Goal: Communication & Community: Answer question/provide support

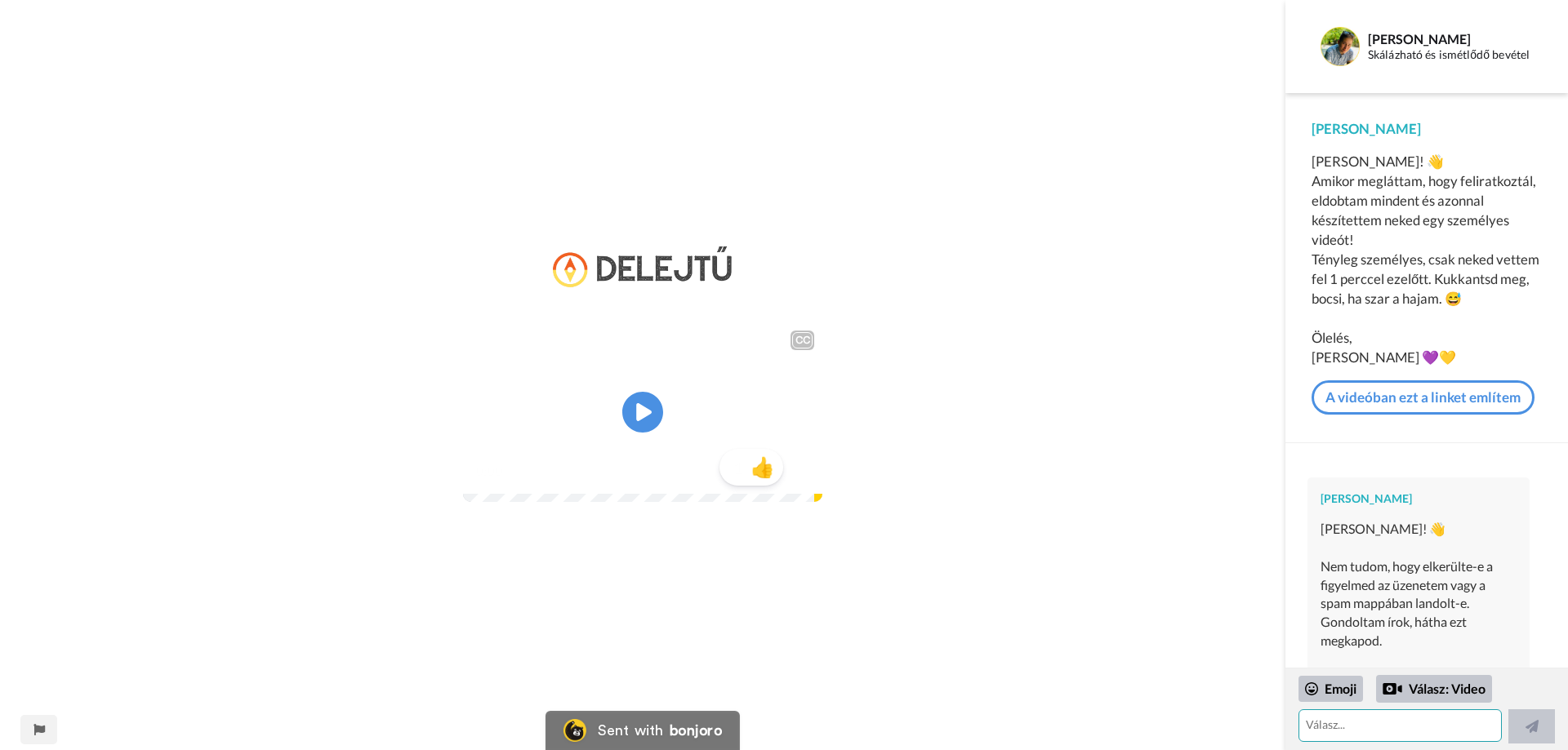
scroll to position [512, 0]
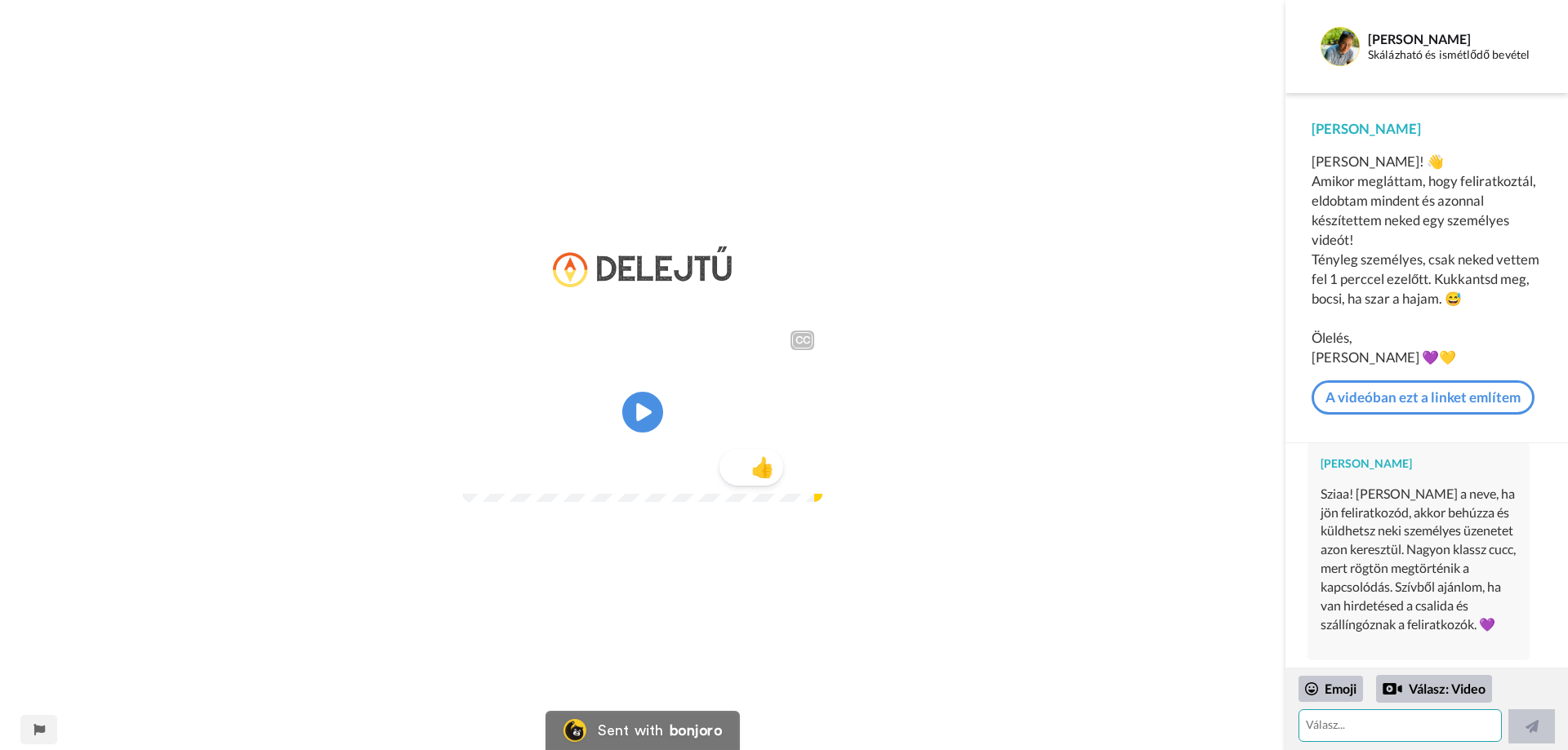
drag, startPoint x: 0, startPoint y: 0, endPoint x: 1408, endPoint y: 724, distance: 1583.2
click at [1408, 724] on textarea at bounding box center [1400, 726] width 203 height 33
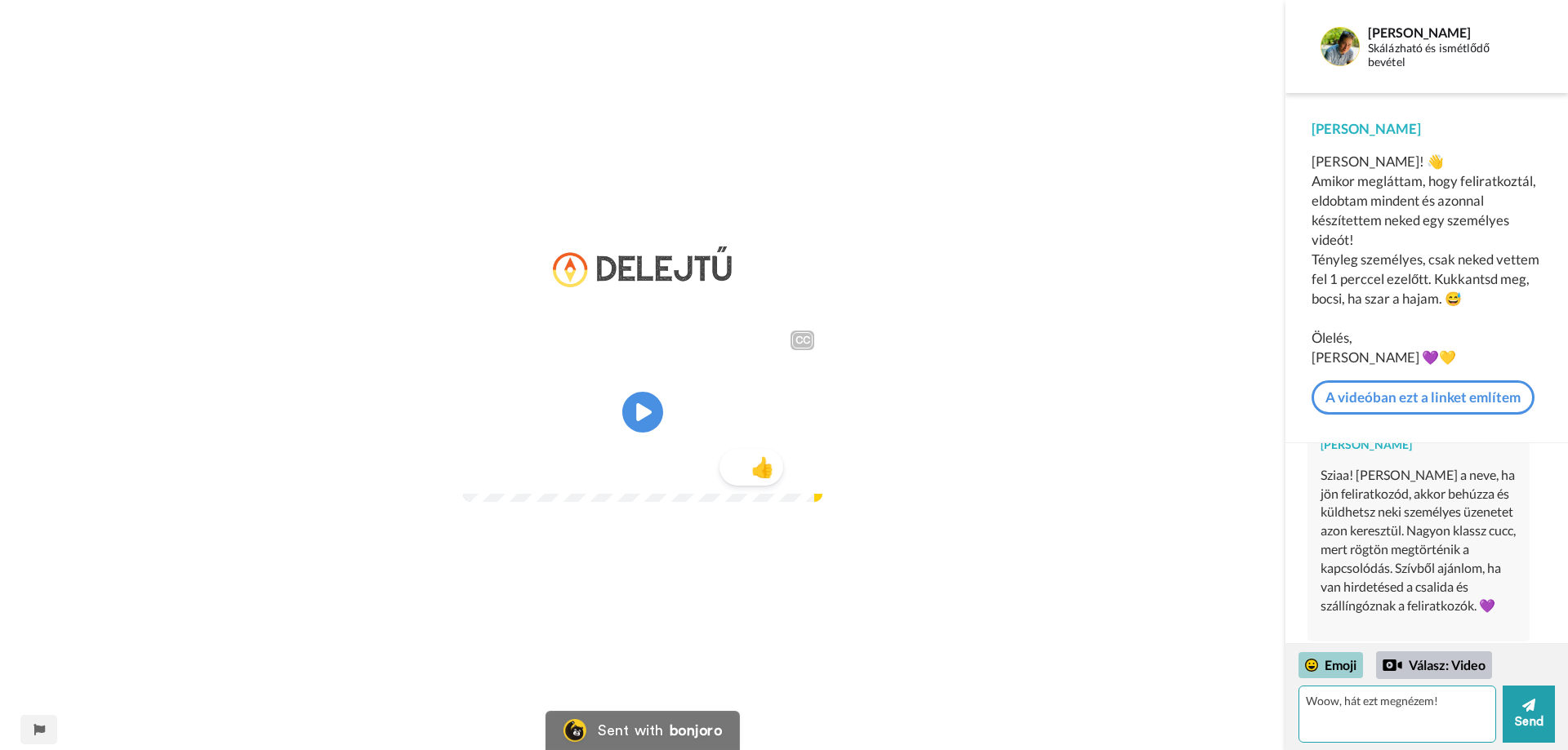
type textarea "Woow, hát ezt megnézem!"
click at [1345, 664] on div "Emoji" at bounding box center [1331, 665] width 64 height 26
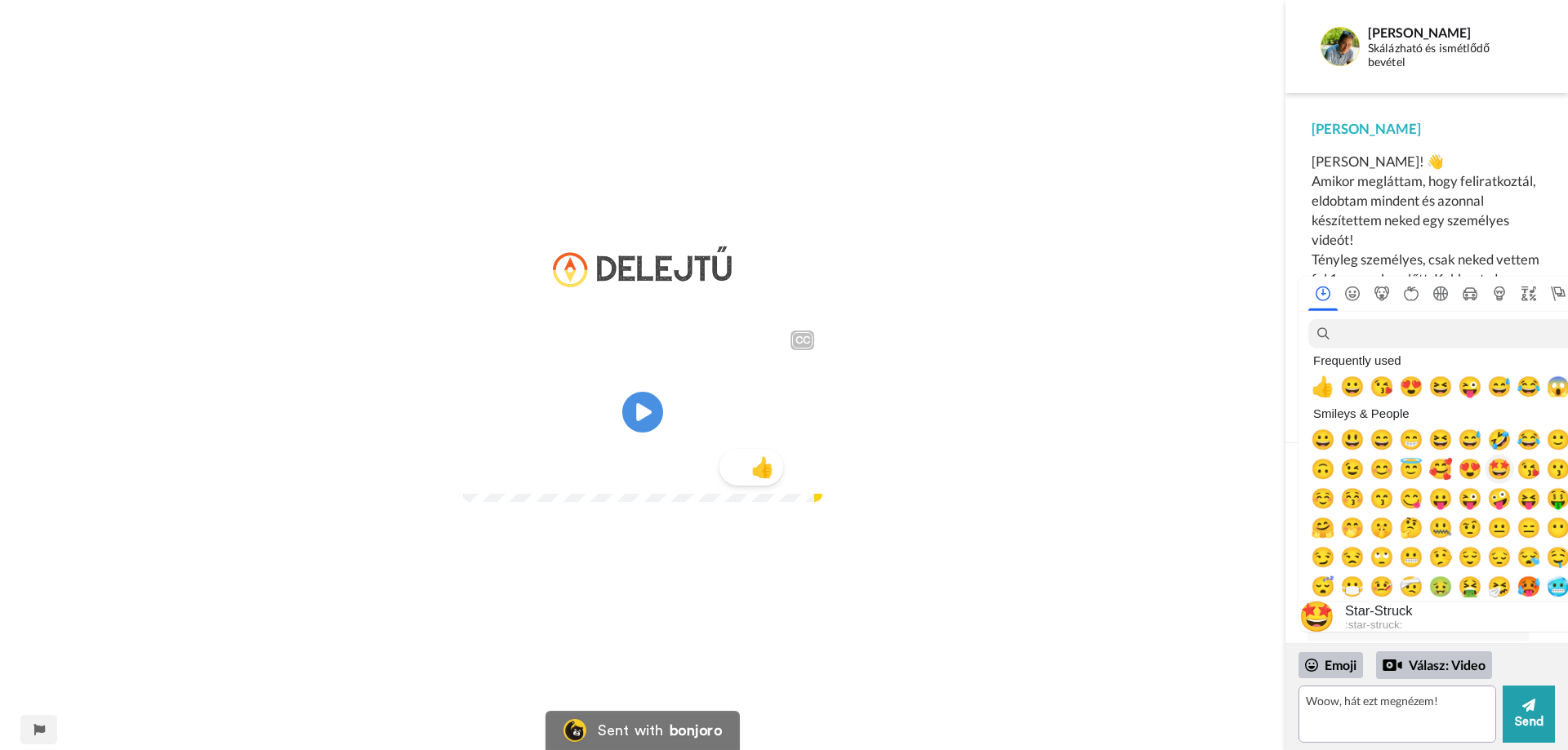
click at [1502, 472] on span "🤩" at bounding box center [1500, 469] width 25 height 23
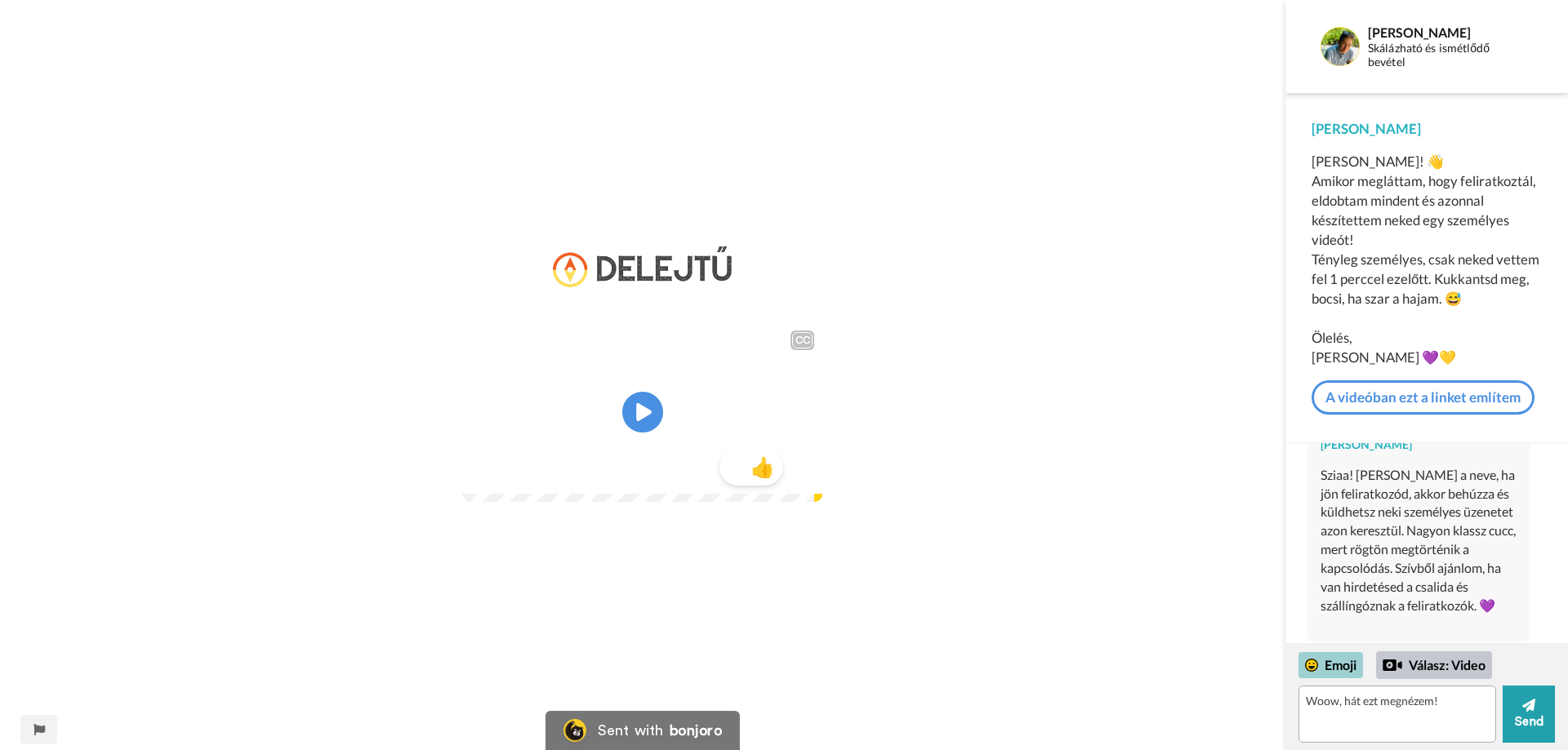
click at [1337, 667] on div "Emoji" at bounding box center [1331, 665] width 64 height 26
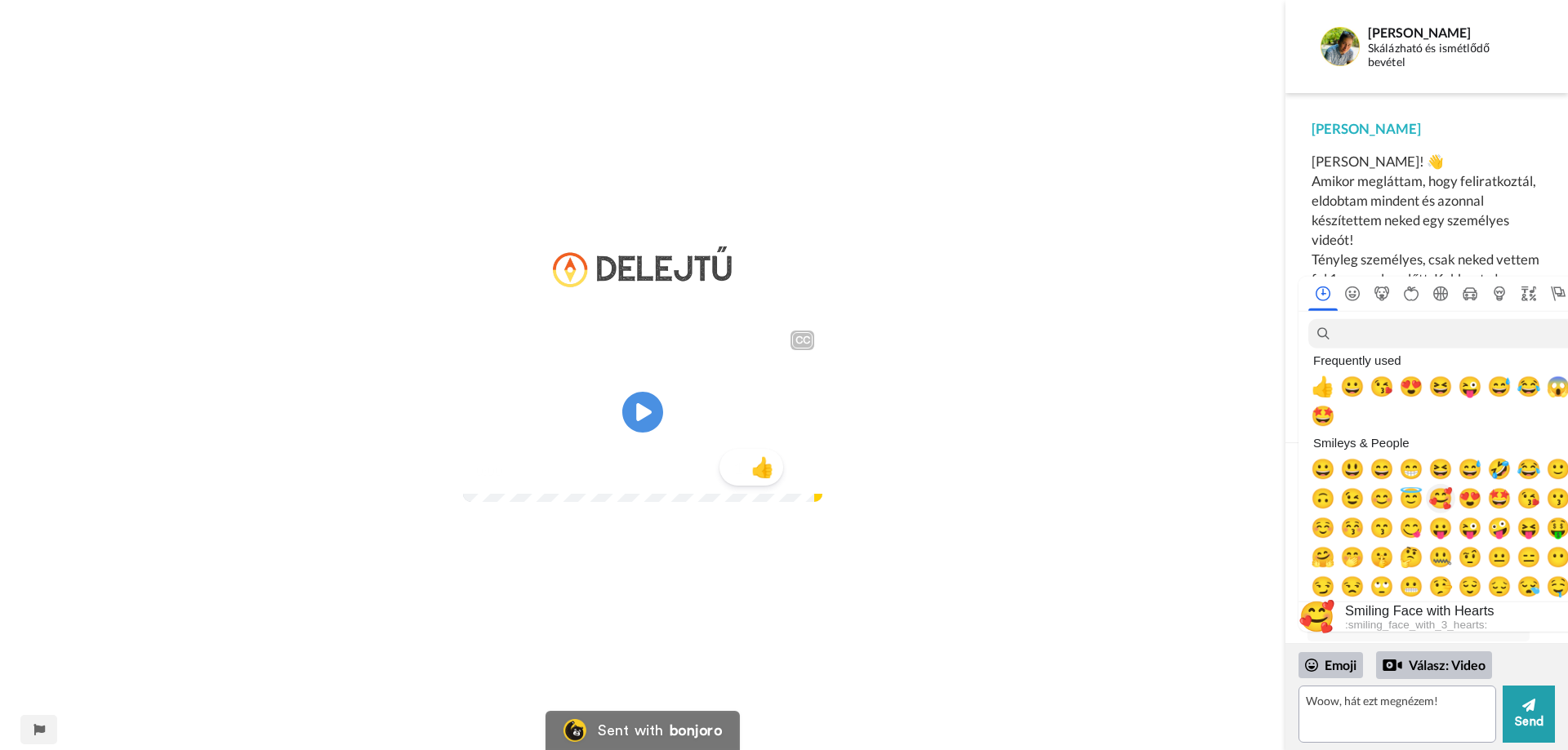
click at [1439, 495] on span "🥰" at bounding box center [1440, 499] width 25 height 23
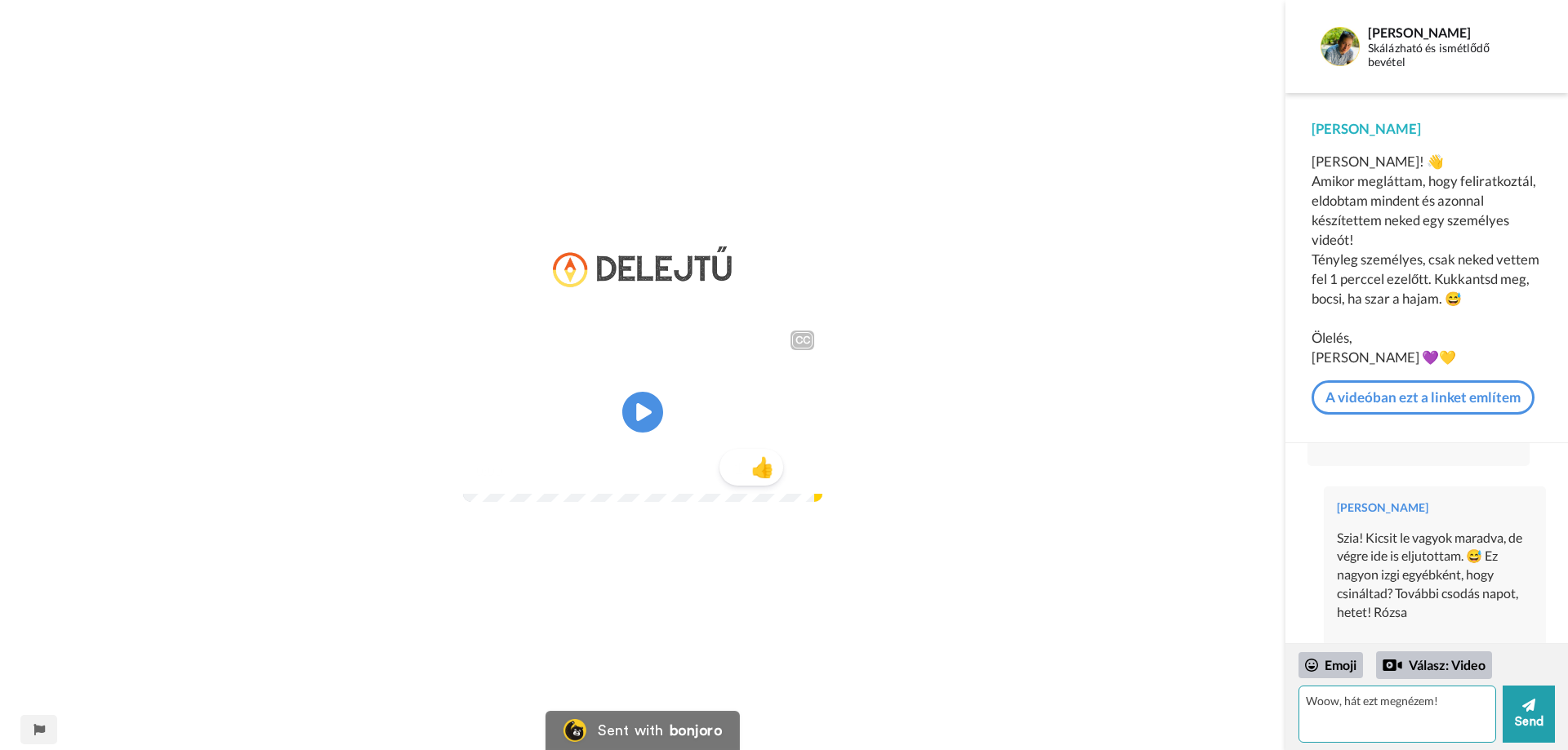
scroll to position [537, 0]
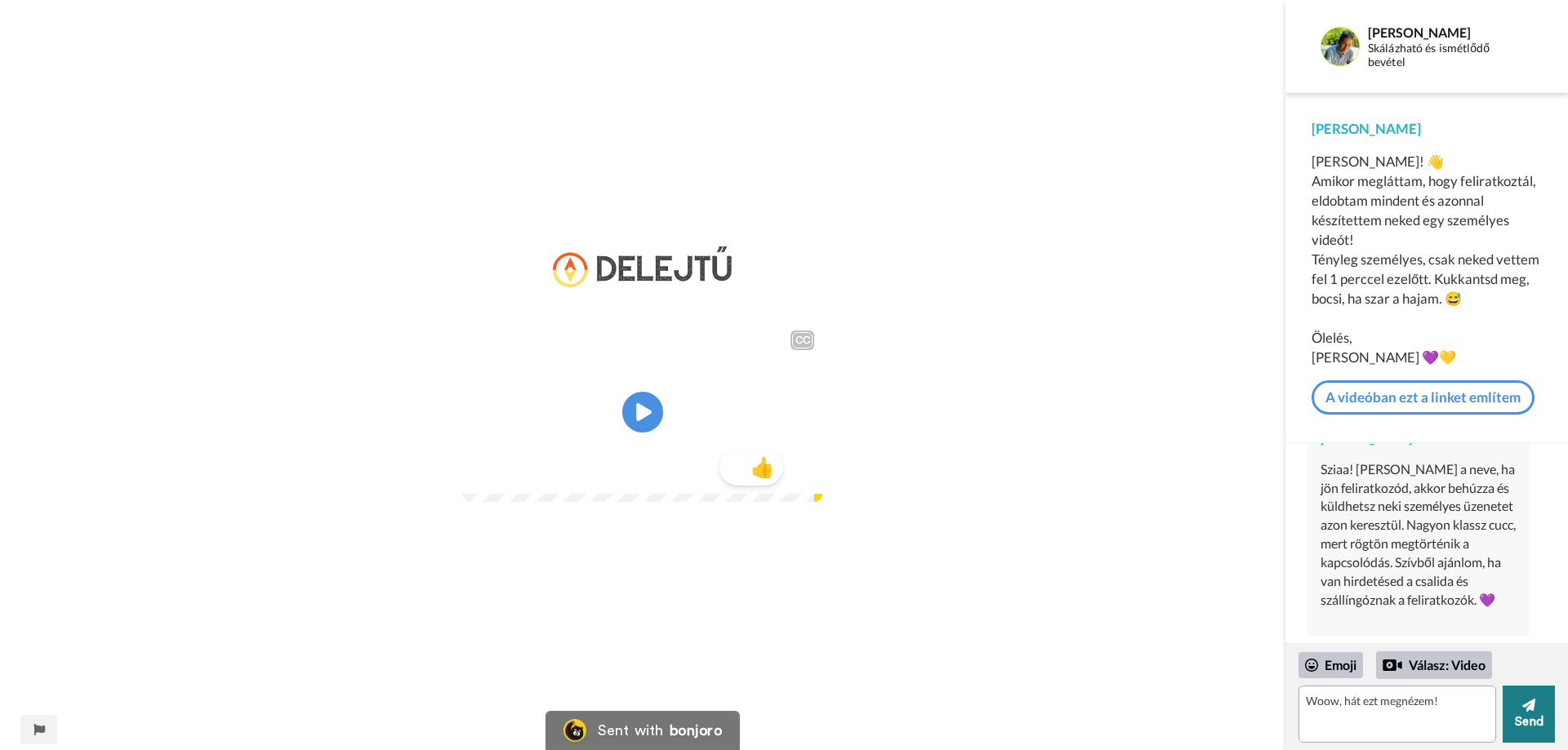
click at [1527, 718] on button "Send" at bounding box center [1528, 714] width 52 height 57
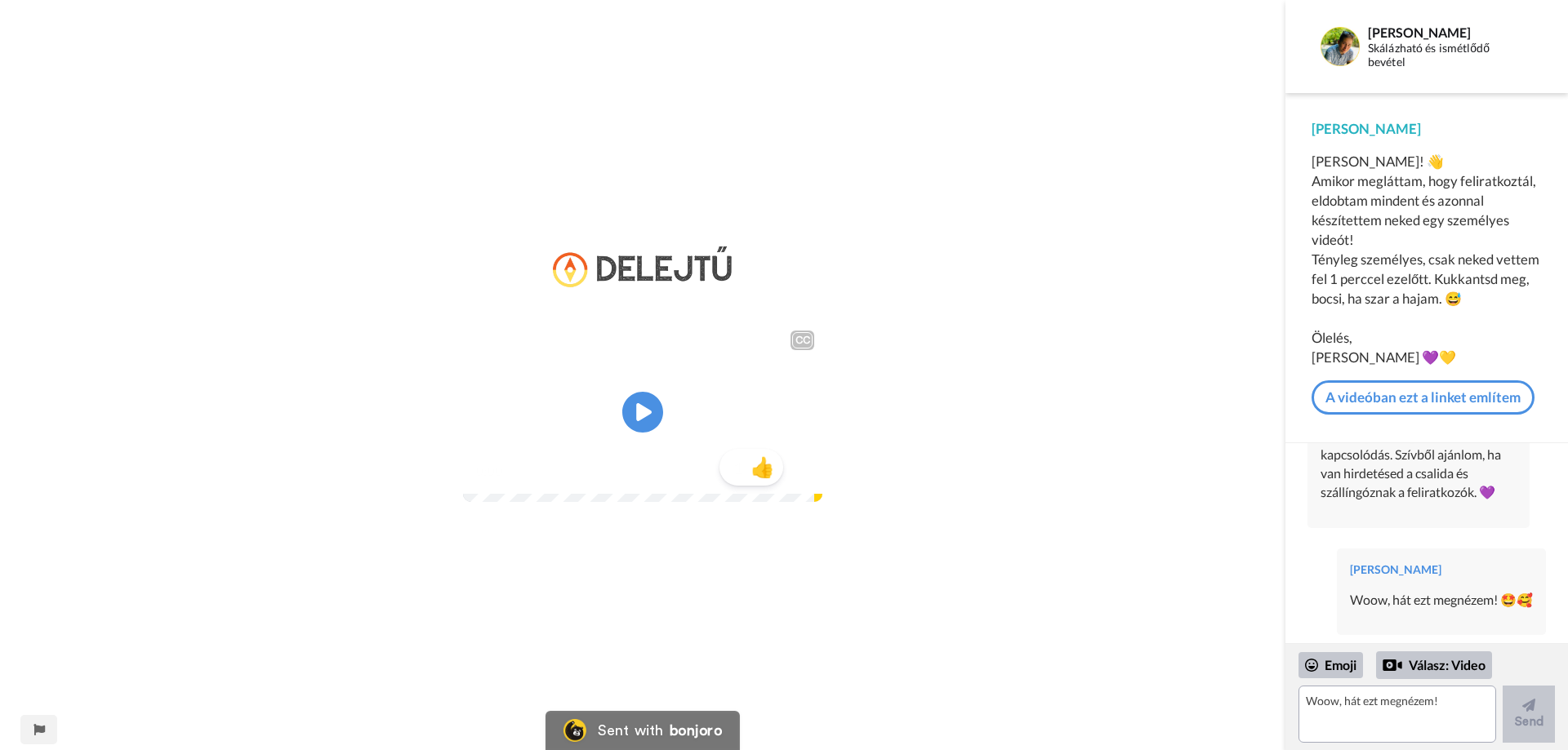
scroll to position [581, 0]
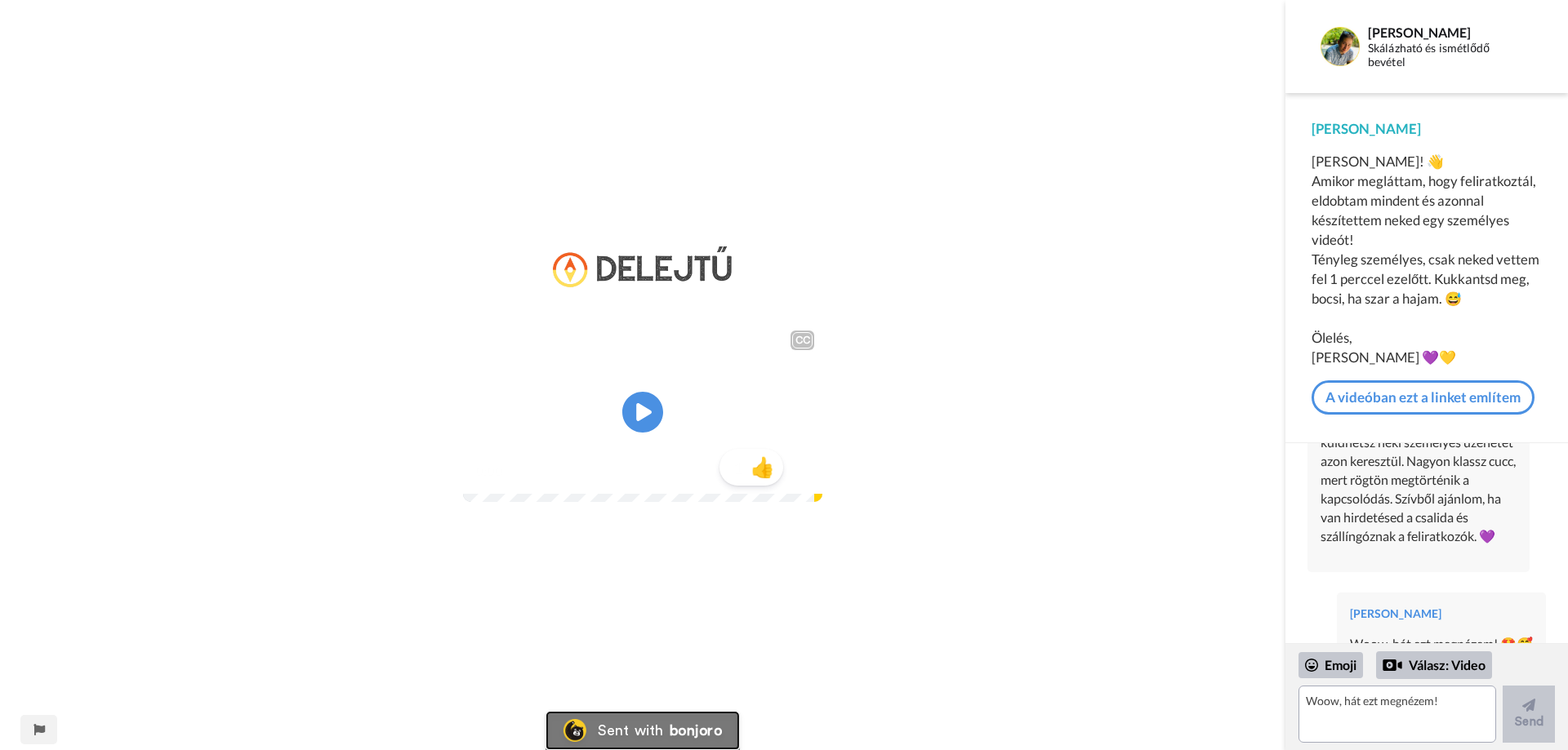
click at [700, 731] on div "bonjoro" at bounding box center [695, 731] width 52 height 15
